Goal: Transaction & Acquisition: Purchase product/service

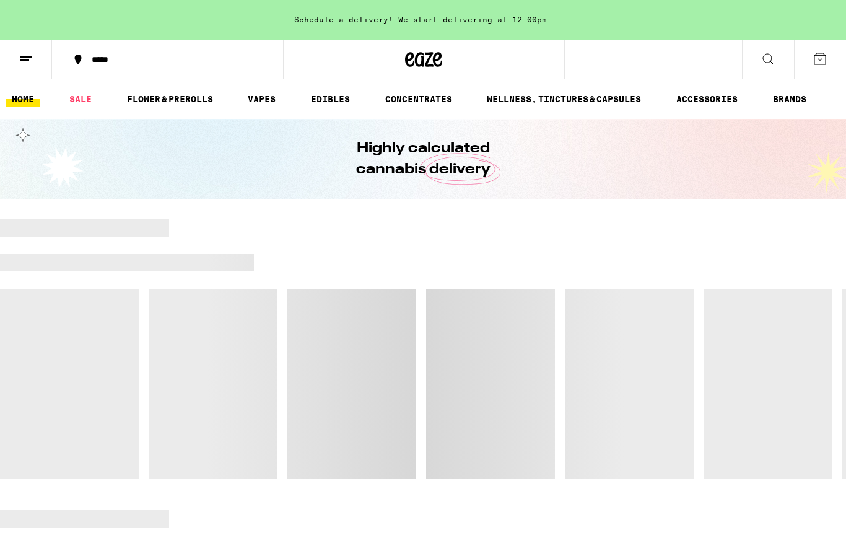
click at [172, 102] on link "FLOWER & PREROLLS" at bounding box center [170, 99] width 99 height 15
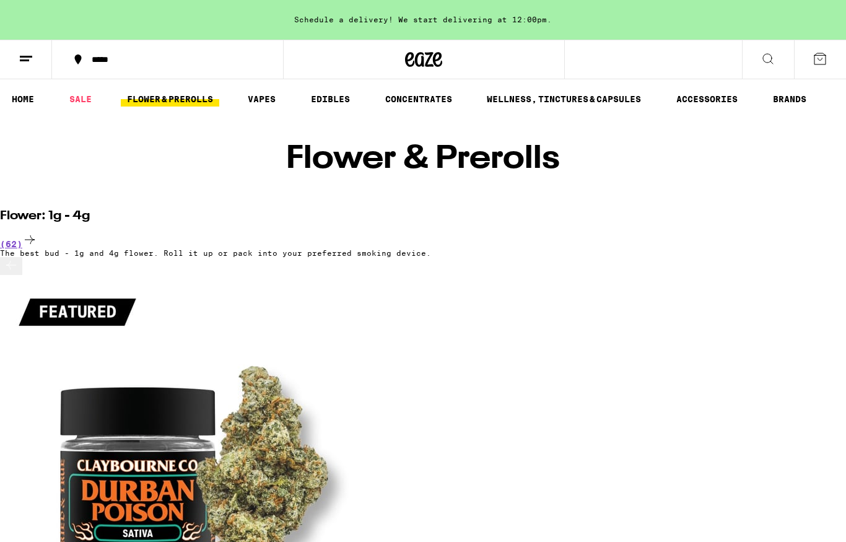
click at [26, 100] on link "HOME" at bounding box center [23, 99] width 35 height 15
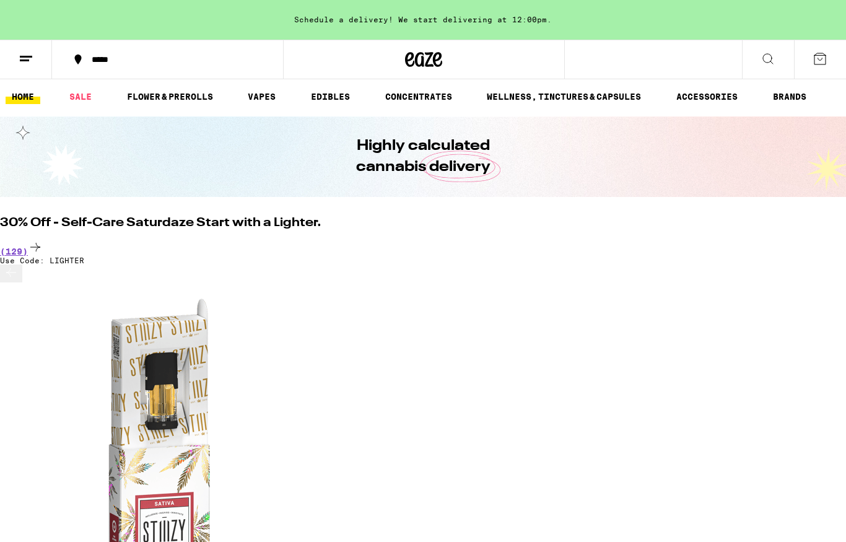
scroll to position [0, 13080]
